Goal: Navigation & Orientation: Find specific page/section

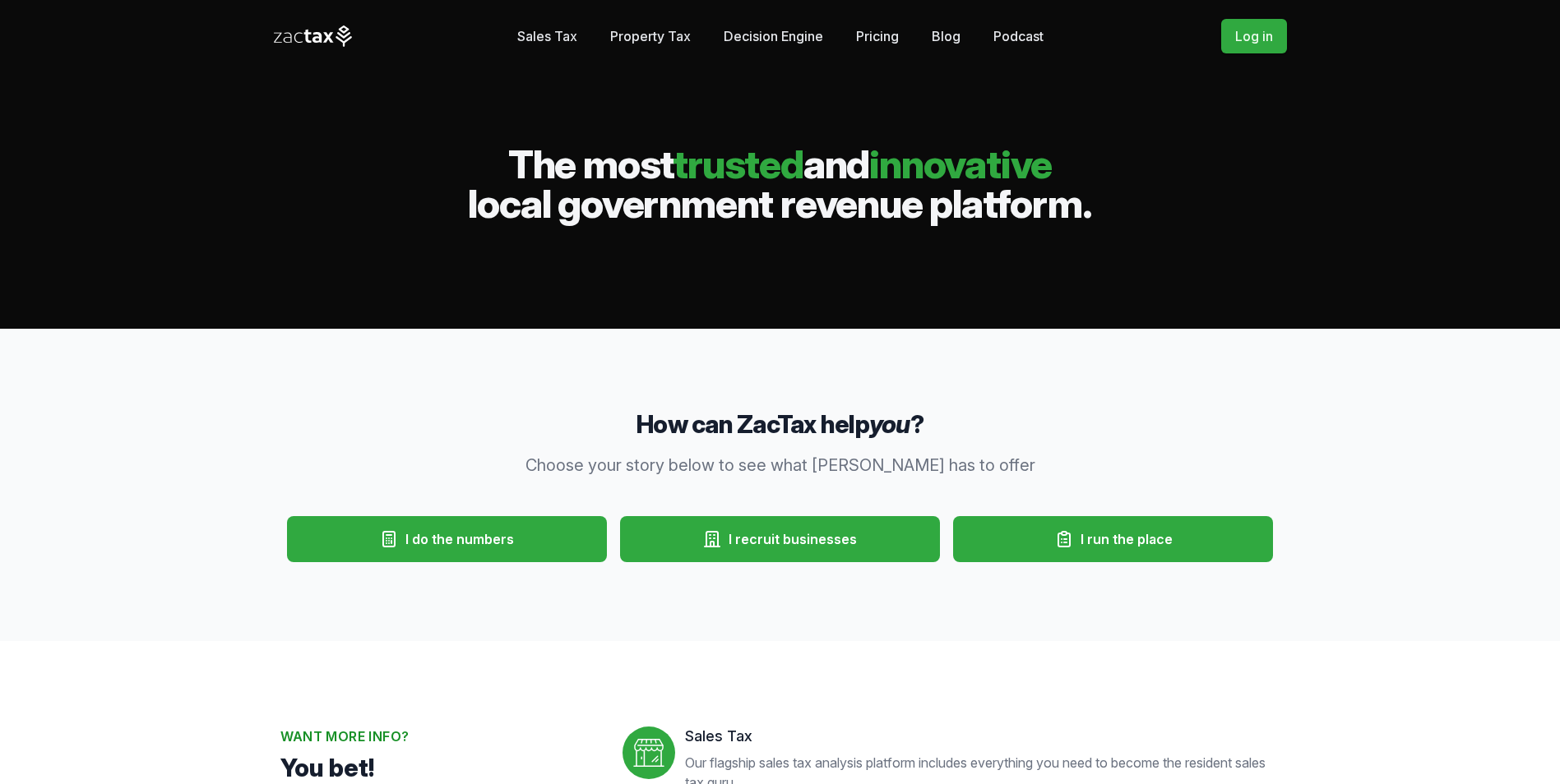
click at [527, 551] on button "I do the numbers" at bounding box center [447, 540] width 320 height 46
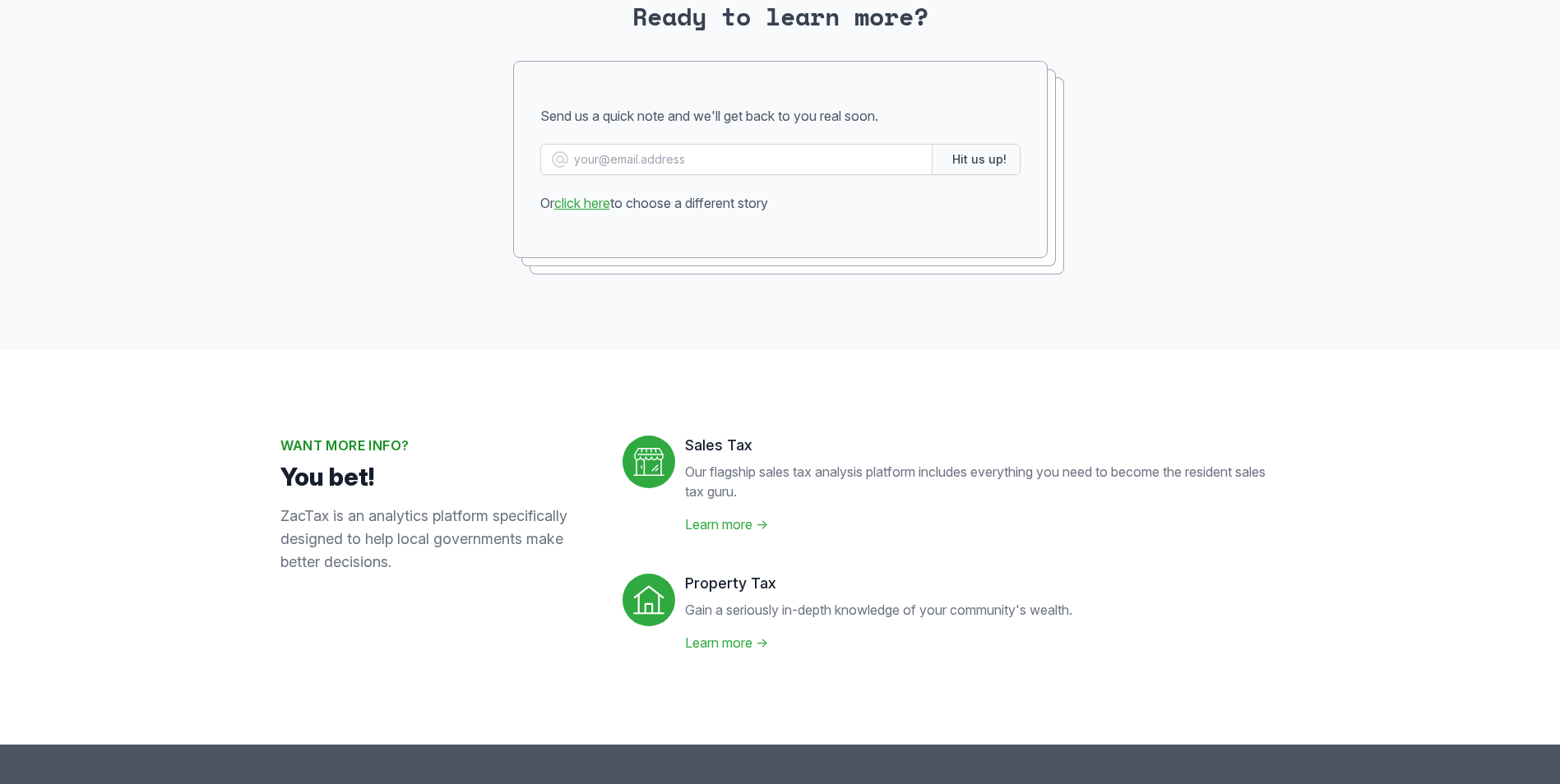
scroll to position [3371, 0]
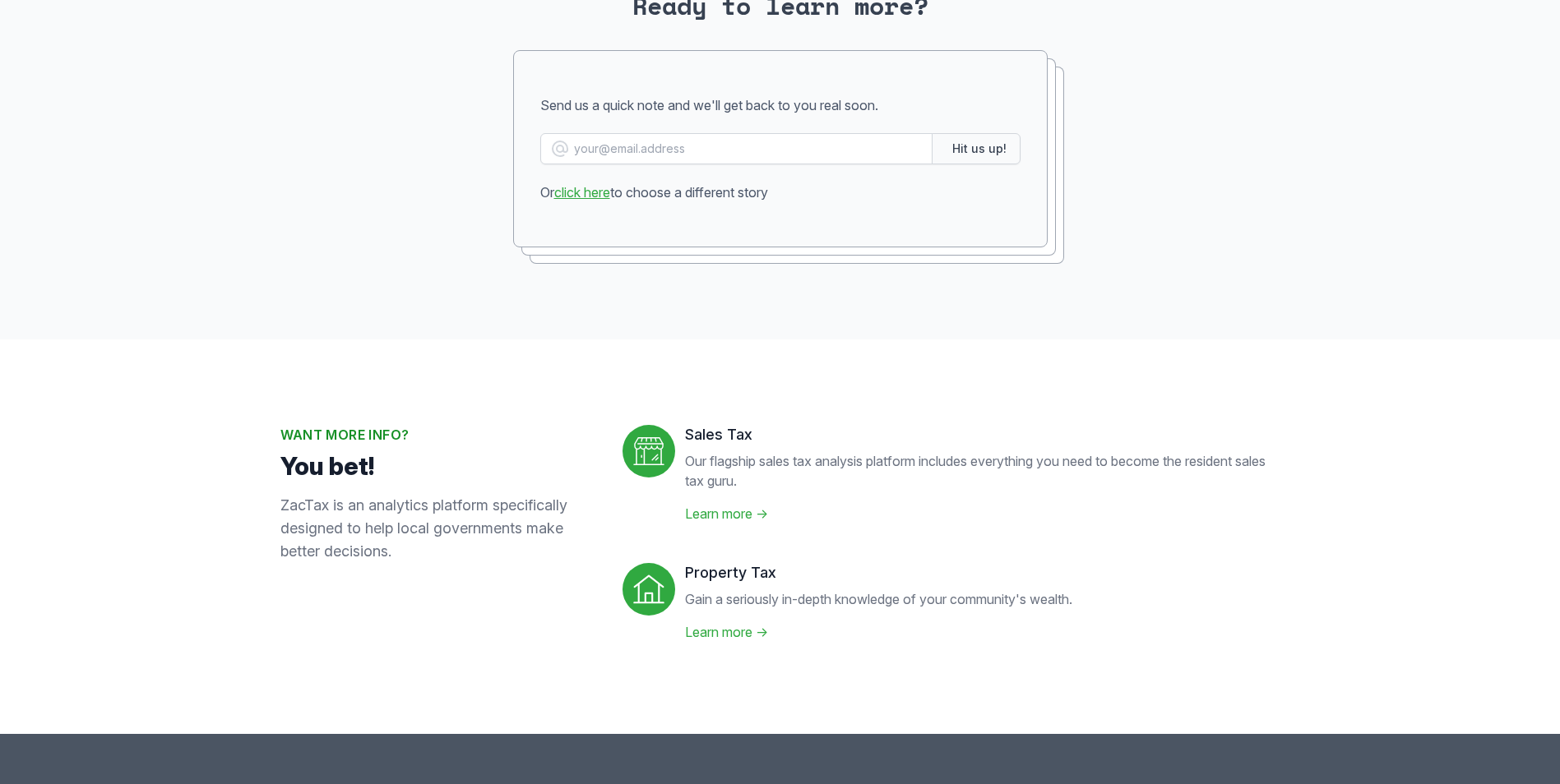
click at [728, 631] on link "Learn more →" at bounding box center [727, 632] width 83 height 16
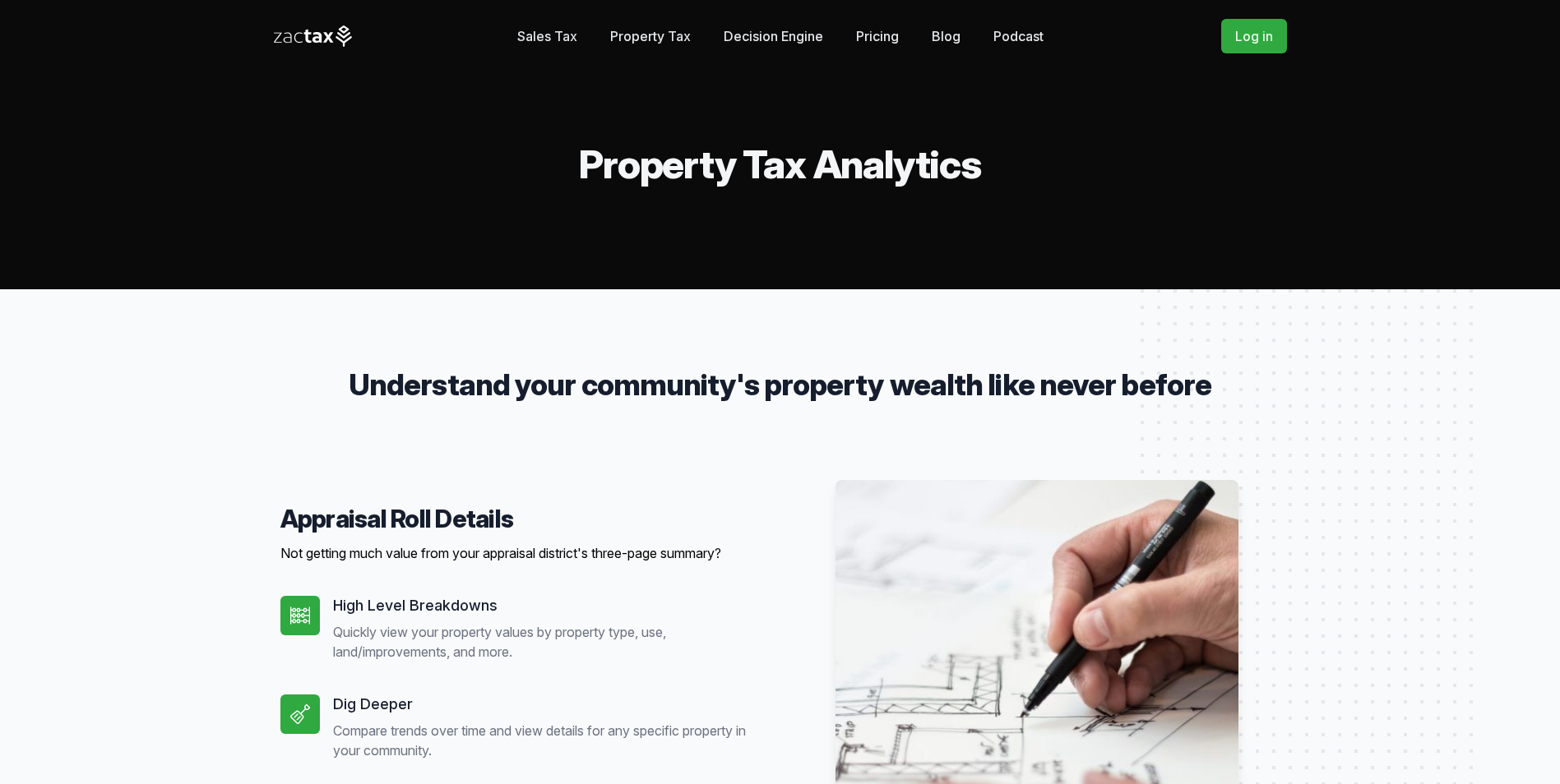
click at [632, 45] on link "Property Tax" at bounding box center [651, 36] width 81 height 33
click at [1231, 43] on link "Log in" at bounding box center [1254, 36] width 65 height 34
click at [1280, 36] on link "Log in" at bounding box center [1254, 36] width 65 height 34
